Goal: Leave review/rating: Share an evaluation or opinion about a product, service, or content

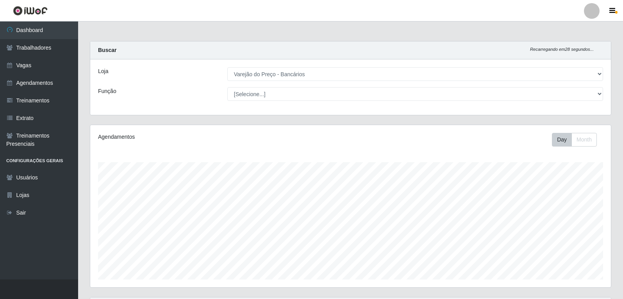
select select "157"
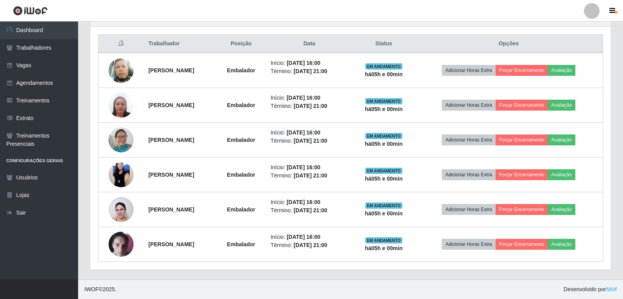
scroll to position [162, 521]
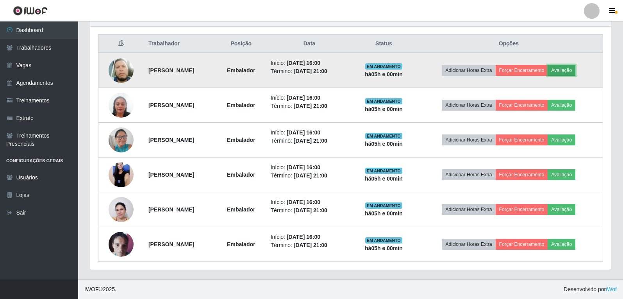
click at [571, 69] on button "Avaliação" at bounding box center [562, 70] width 28 height 11
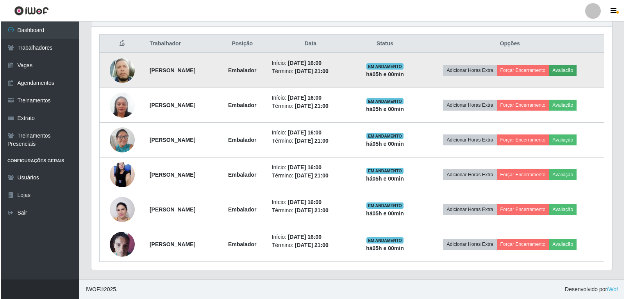
scroll to position [162, 517]
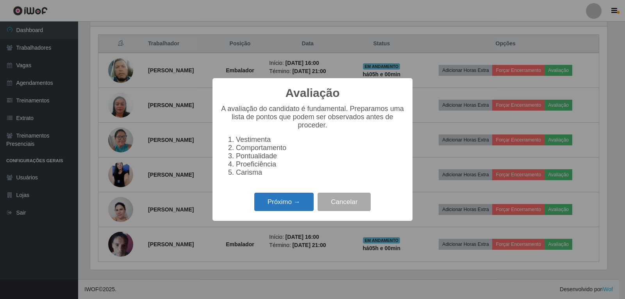
click at [288, 206] on button "Próximo →" at bounding box center [283, 202] width 59 height 18
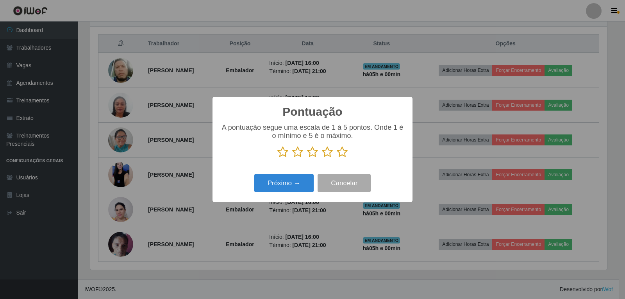
click at [326, 156] on icon at bounding box center [327, 152] width 11 height 12
click at [322, 158] on input "radio" at bounding box center [322, 158] width 0 height 0
click at [341, 158] on icon at bounding box center [342, 152] width 11 height 12
click at [337, 158] on input "radio" at bounding box center [337, 158] width 0 height 0
click at [297, 184] on button "Próximo →" at bounding box center [283, 183] width 59 height 18
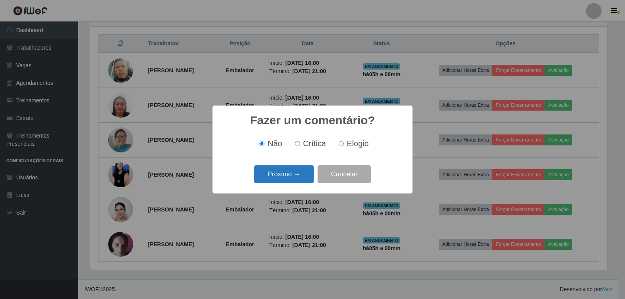
click at [299, 177] on button "Próximo →" at bounding box center [283, 174] width 59 height 18
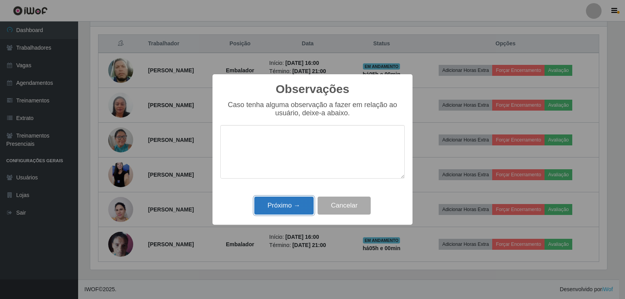
click at [291, 199] on button "Próximo →" at bounding box center [283, 206] width 59 height 18
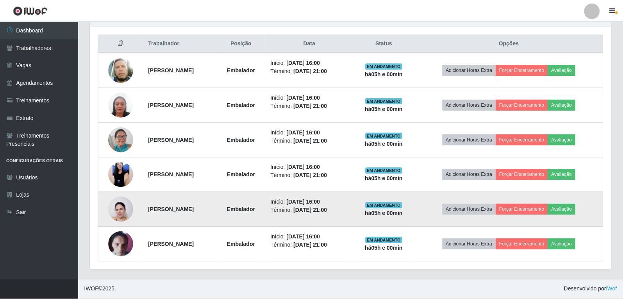
scroll to position [162, 521]
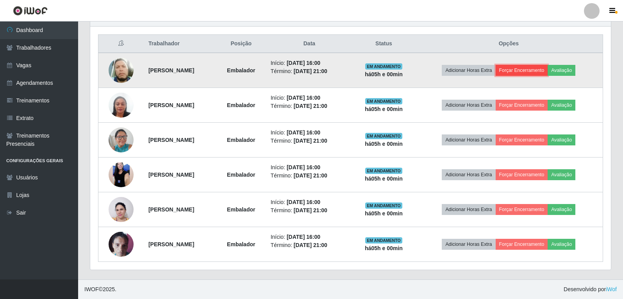
click at [519, 73] on button "Forçar Encerramento" at bounding box center [522, 70] width 52 height 11
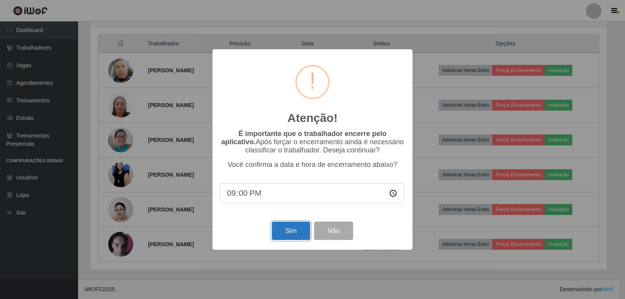
click at [291, 226] on button "Sim" at bounding box center [291, 231] width 38 height 18
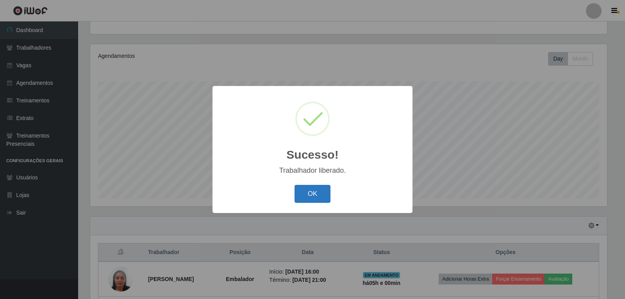
click at [313, 194] on button "OK" at bounding box center [313, 194] width 36 height 18
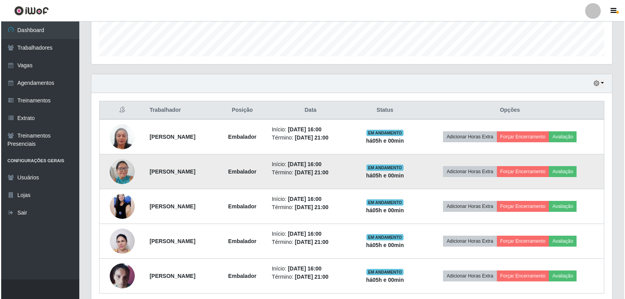
scroll to position [237, 0]
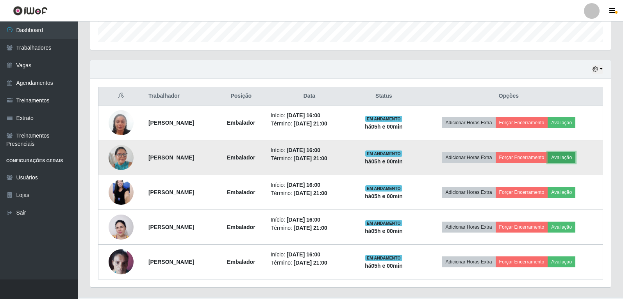
click at [576, 156] on button "Avaliação" at bounding box center [562, 157] width 28 height 11
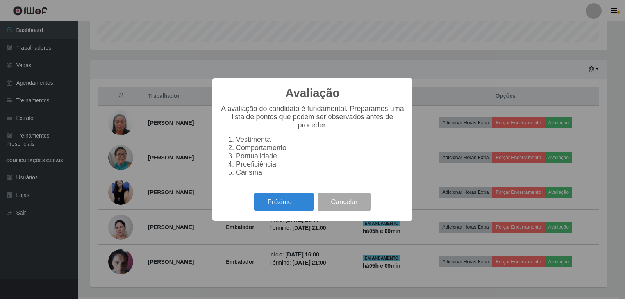
scroll to position [162, 517]
click at [291, 206] on button "Próximo →" at bounding box center [283, 202] width 59 height 18
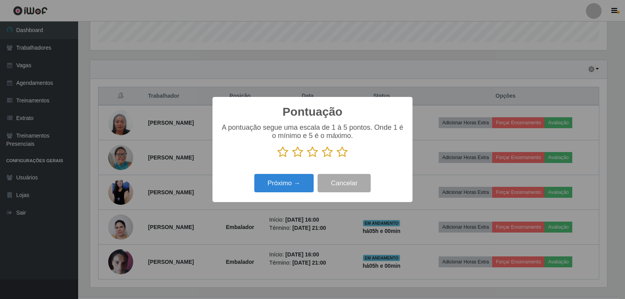
scroll to position [390709, 390354]
click at [344, 153] on icon at bounding box center [342, 152] width 11 height 12
click at [337, 158] on input "radio" at bounding box center [337, 158] width 0 height 0
click at [302, 181] on button "Próximo →" at bounding box center [283, 183] width 59 height 18
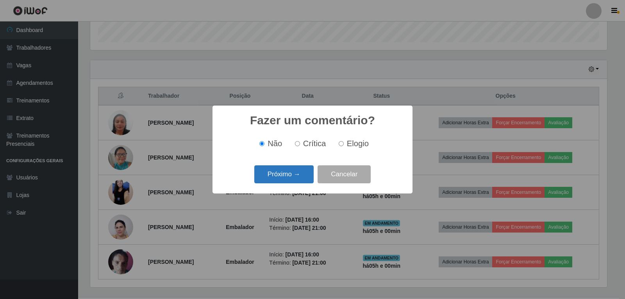
click at [302, 179] on button "Próximo →" at bounding box center [283, 174] width 59 height 18
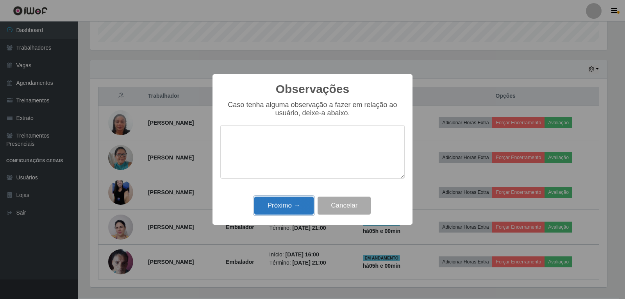
click at [300, 204] on button "Próximo →" at bounding box center [283, 206] width 59 height 18
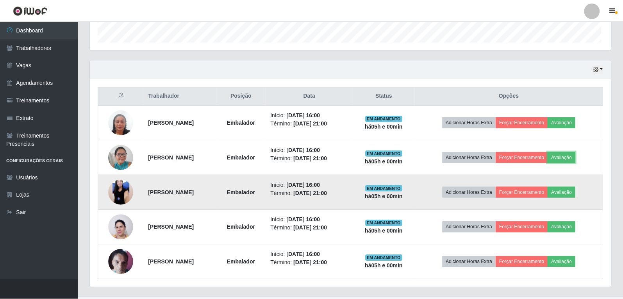
scroll to position [162, 521]
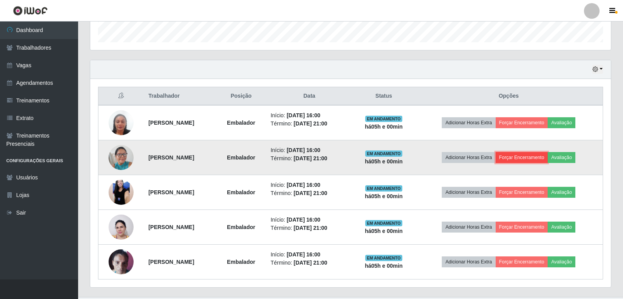
click at [530, 155] on button "Forçar Encerramento" at bounding box center [522, 157] width 52 height 11
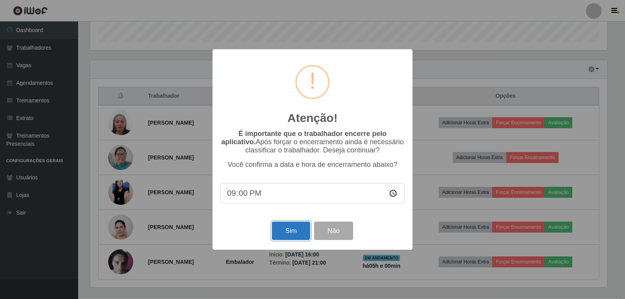
click at [294, 234] on button "Sim" at bounding box center [291, 231] width 38 height 18
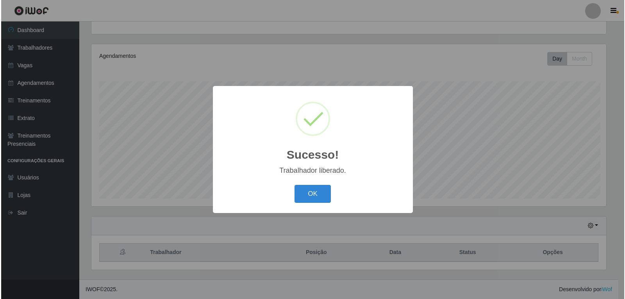
scroll to position [0, 0]
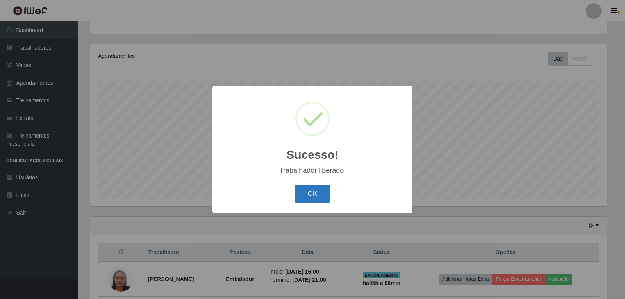
click at [322, 195] on button "OK" at bounding box center [313, 194] width 36 height 18
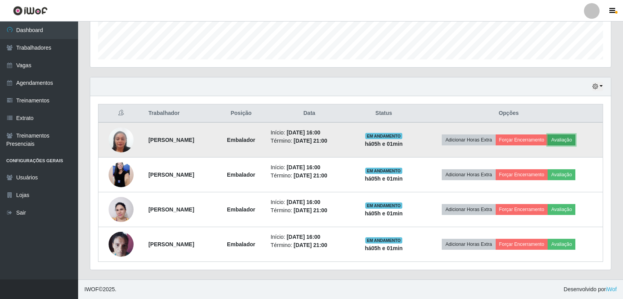
click at [566, 143] on button "Avaliação" at bounding box center [562, 139] width 28 height 11
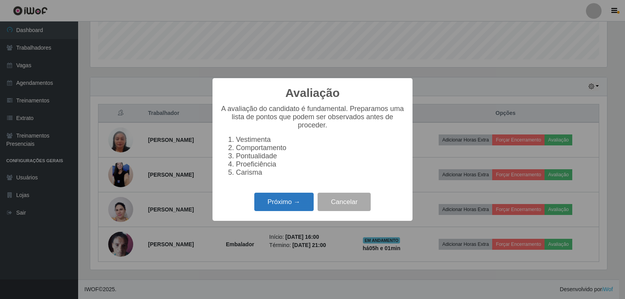
click at [305, 208] on button "Próximo →" at bounding box center [283, 202] width 59 height 18
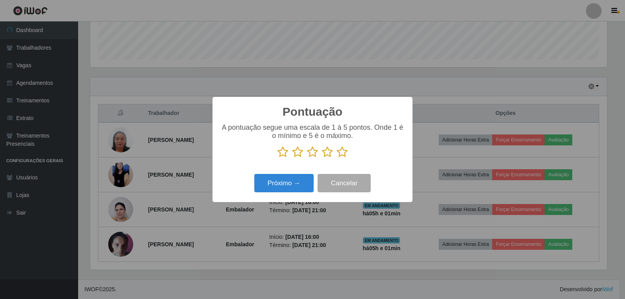
click at [338, 154] on icon at bounding box center [342, 152] width 11 height 12
click at [337, 158] on input "radio" at bounding box center [337, 158] width 0 height 0
click at [294, 180] on button "Próximo →" at bounding box center [283, 183] width 59 height 18
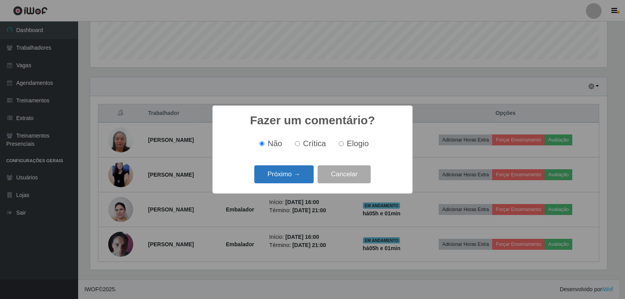
click at [294, 177] on button "Próximo →" at bounding box center [283, 174] width 59 height 18
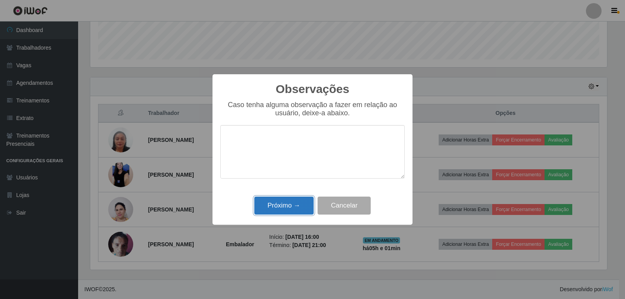
click at [287, 211] on button "Próximo →" at bounding box center [283, 206] width 59 height 18
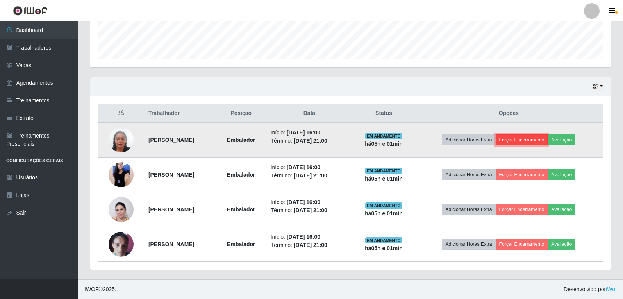
click at [519, 138] on button "Forçar Encerramento" at bounding box center [522, 139] width 52 height 11
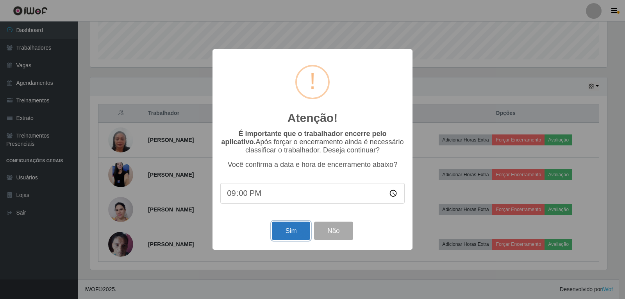
click at [279, 227] on button "Sim" at bounding box center [291, 231] width 38 height 18
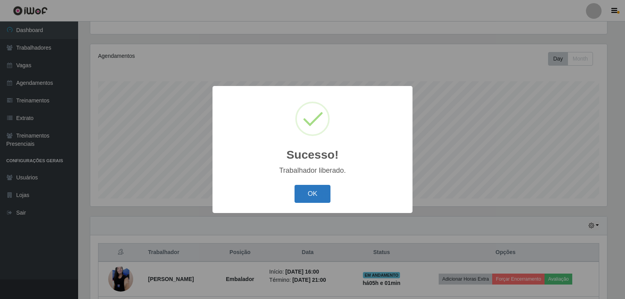
click at [308, 192] on button "OK" at bounding box center [313, 194] width 36 height 18
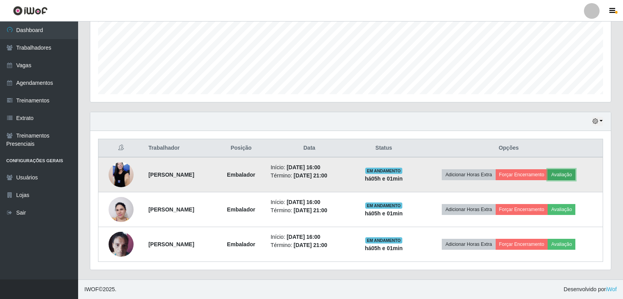
click at [576, 170] on button "Avaliação" at bounding box center [562, 174] width 28 height 11
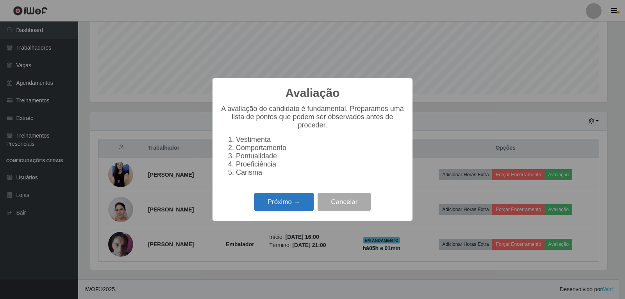
click at [308, 204] on button "Próximo →" at bounding box center [283, 202] width 59 height 18
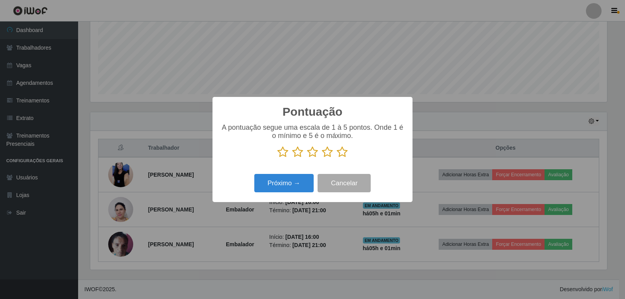
click at [340, 157] on icon at bounding box center [342, 152] width 11 height 12
click at [337, 158] on input "radio" at bounding box center [337, 158] width 0 height 0
click at [293, 177] on button "Próximo →" at bounding box center [283, 183] width 59 height 18
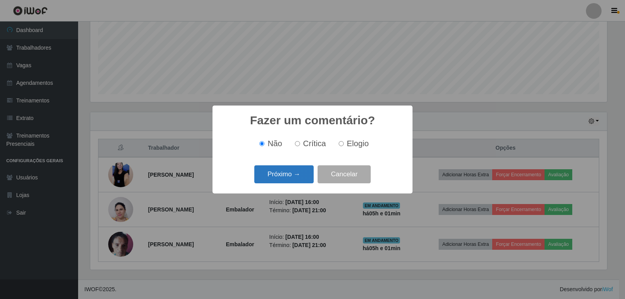
click at [297, 181] on button "Próximo →" at bounding box center [283, 174] width 59 height 18
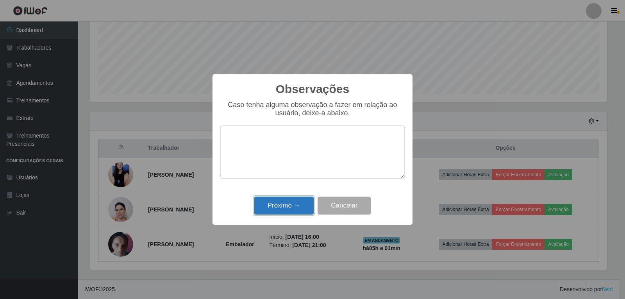
click at [298, 204] on button "Próximo →" at bounding box center [283, 206] width 59 height 18
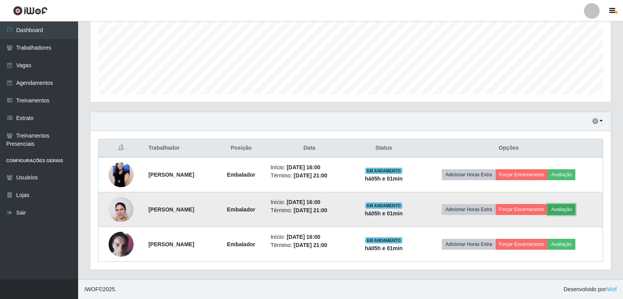
click at [576, 208] on button "Avaliação" at bounding box center [562, 209] width 28 height 11
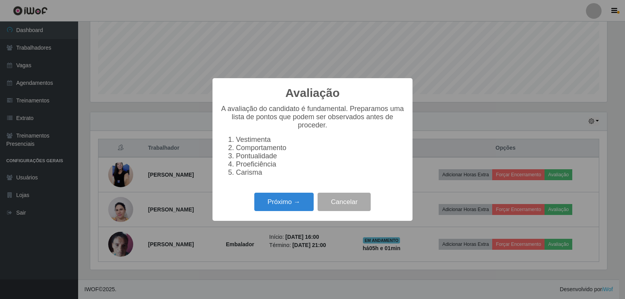
click at [307, 195] on div "Próximo → Cancelar" at bounding box center [312, 202] width 184 height 22
click at [302, 202] on button "Próximo →" at bounding box center [283, 202] width 59 height 18
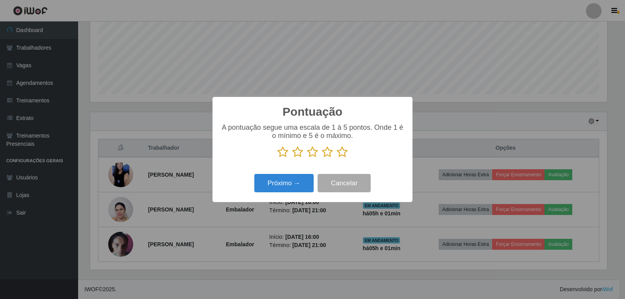
click at [344, 153] on icon at bounding box center [342, 152] width 11 height 12
click at [337, 158] on input "radio" at bounding box center [337, 158] width 0 height 0
click at [301, 177] on button "Próximo →" at bounding box center [283, 183] width 59 height 18
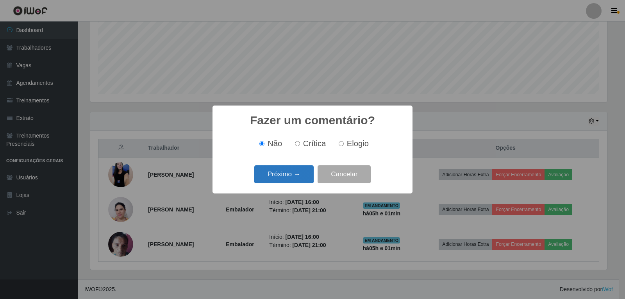
click at [296, 181] on button "Próximo →" at bounding box center [283, 174] width 59 height 18
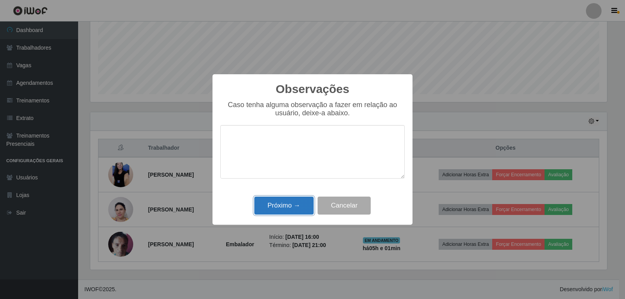
click at [292, 202] on button "Próximo →" at bounding box center [283, 206] width 59 height 18
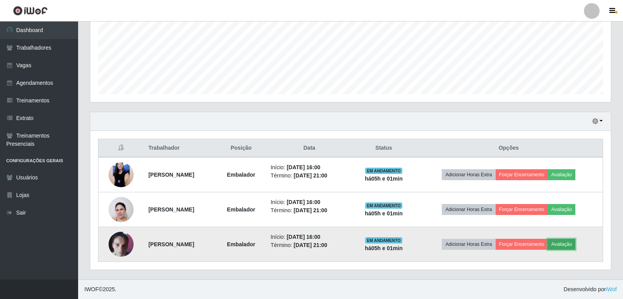
click at [564, 243] on button "Avaliação" at bounding box center [562, 244] width 28 height 11
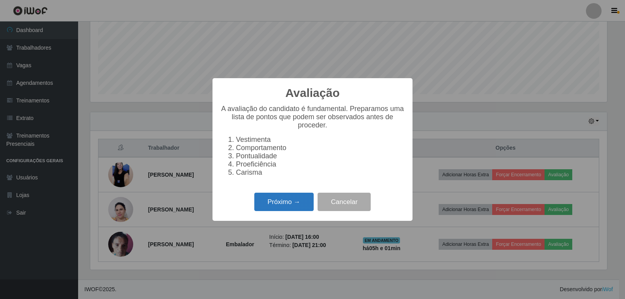
click at [308, 206] on button "Próximo →" at bounding box center [283, 202] width 59 height 18
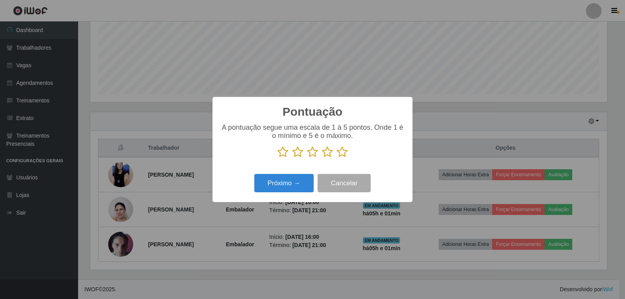
click at [340, 152] on icon at bounding box center [342, 152] width 11 height 12
click at [337, 158] on input "radio" at bounding box center [337, 158] width 0 height 0
click at [287, 183] on button "Próximo →" at bounding box center [283, 183] width 59 height 18
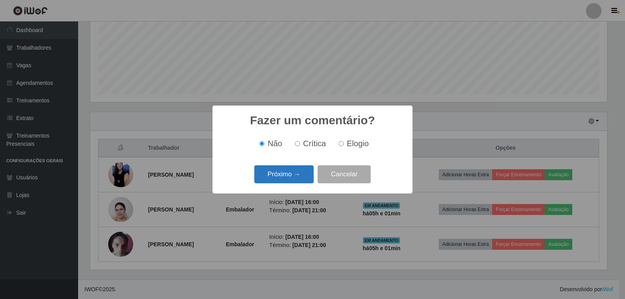
click at [289, 178] on button "Próximo →" at bounding box center [283, 174] width 59 height 18
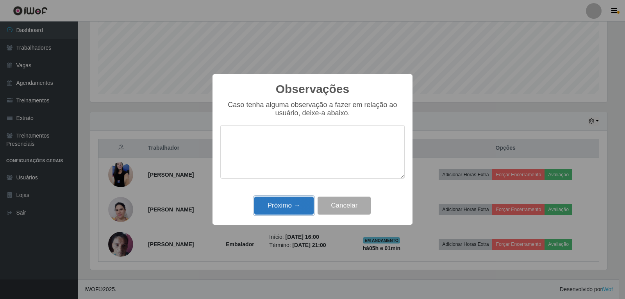
click at [289, 208] on button "Próximo →" at bounding box center [283, 206] width 59 height 18
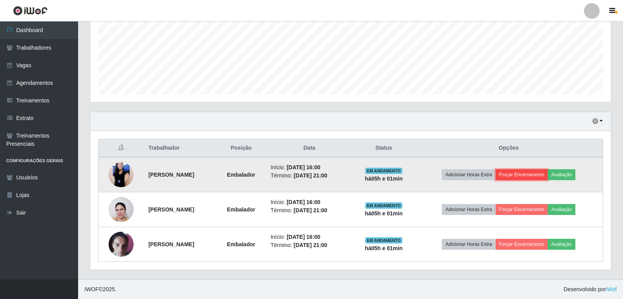
click at [541, 174] on button "Forçar Encerramento" at bounding box center [522, 174] width 52 height 11
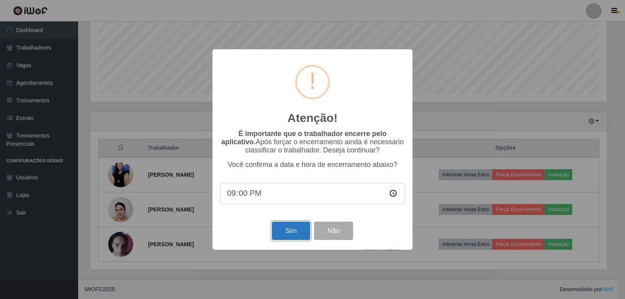
click at [297, 229] on button "Sim" at bounding box center [291, 231] width 38 height 18
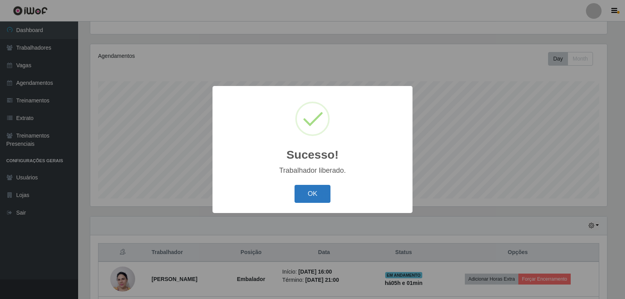
click at [324, 196] on button "OK" at bounding box center [313, 194] width 36 height 18
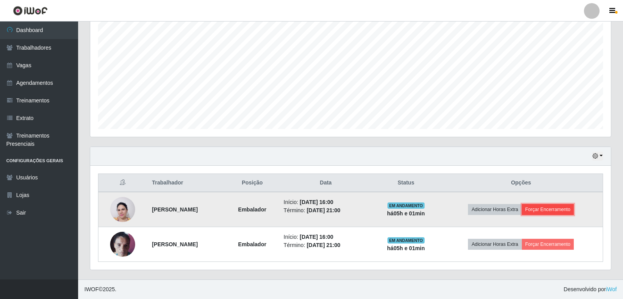
click at [548, 208] on button "Forçar Encerramento" at bounding box center [548, 209] width 52 height 11
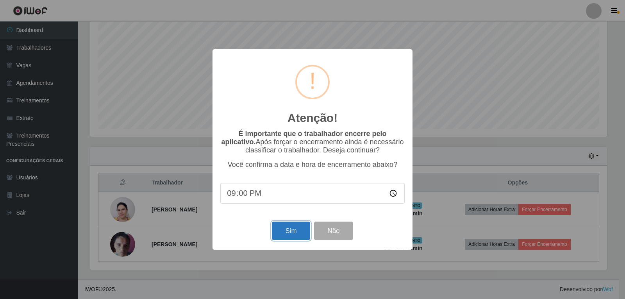
click at [302, 225] on button "Sim" at bounding box center [291, 231] width 38 height 18
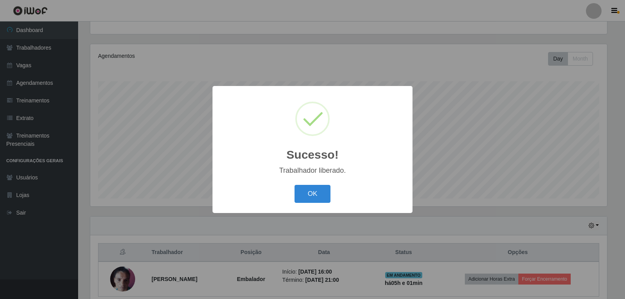
click at [308, 184] on div "OK Cancel" at bounding box center [312, 194] width 184 height 22
click at [308, 188] on button "OK" at bounding box center [313, 194] width 36 height 18
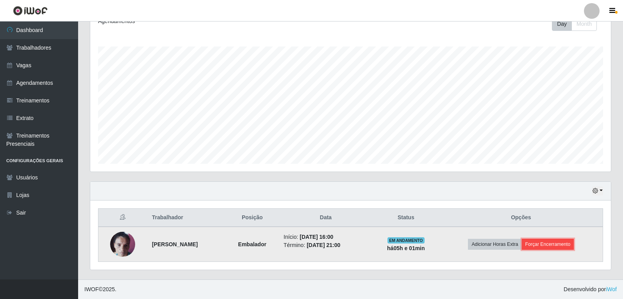
click at [553, 246] on button "Forçar Encerramento" at bounding box center [548, 244] width 52 height 11
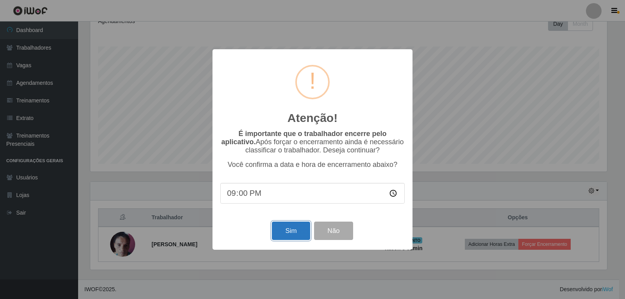
click at [290, 229] on button "Sim" at bounding box center [291, 231] width 38 height 18
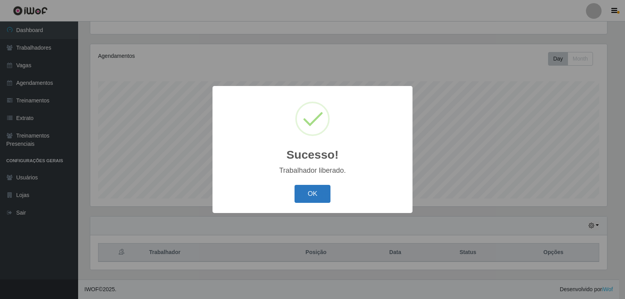
click at [325, 189] on button "OK" at bounding box center [313, 194] width 36 height 18
